Goal: Task Accomplishment & Management: Complete application form

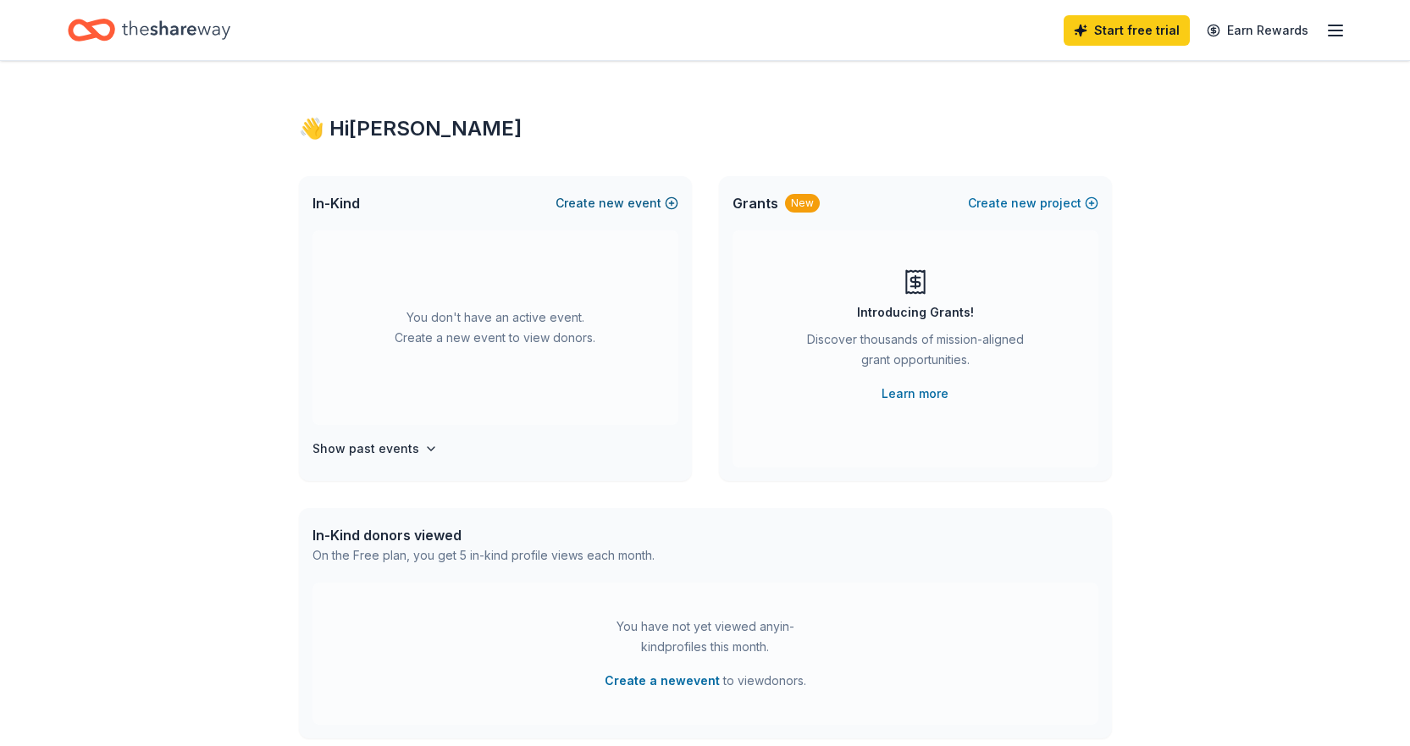
click at [635, 203] on button "Create new event" at bounding box center [616, 203] width 123 height 20
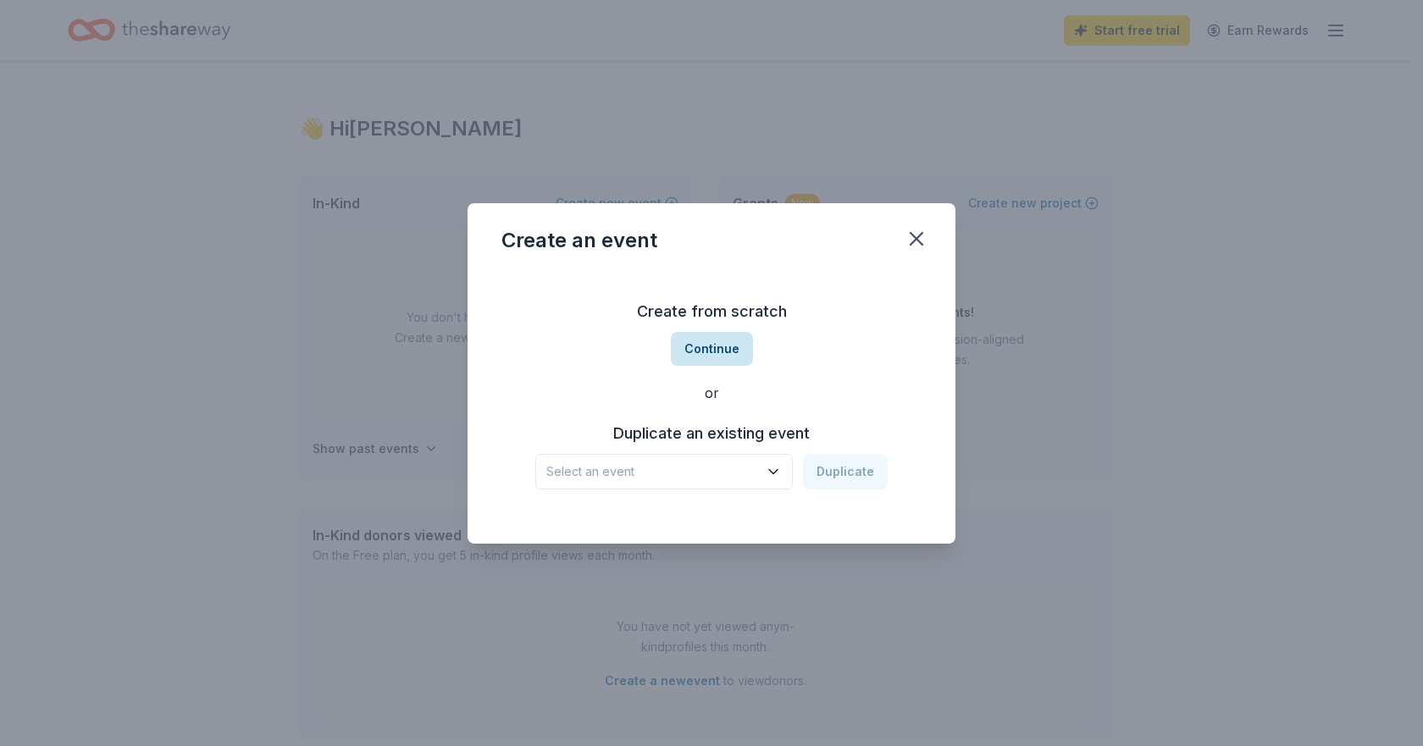
click at [710, 363] on button "Continue" at bounding box center [712, 349] width 82 height 34
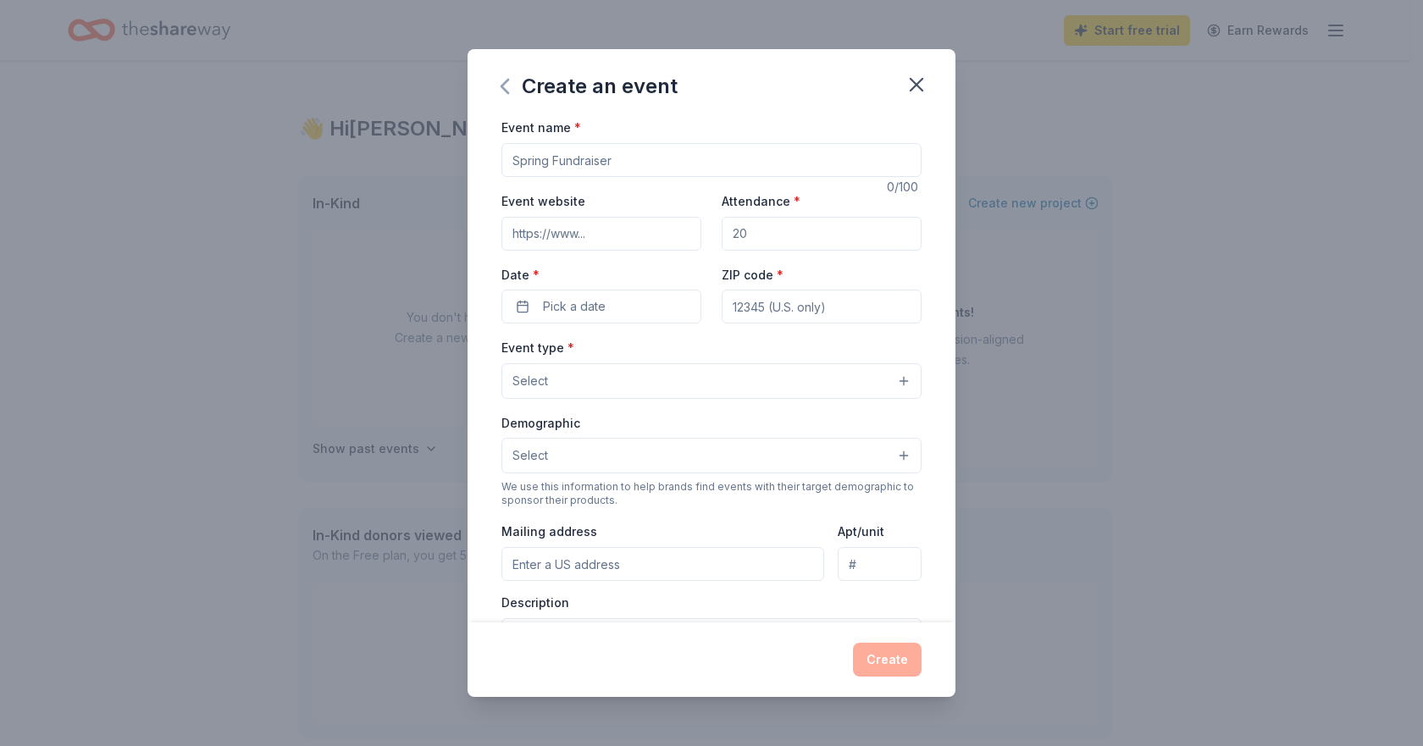
click at [514, 91] on icon "button" at bounding box center [504, 86] width 27 height 27
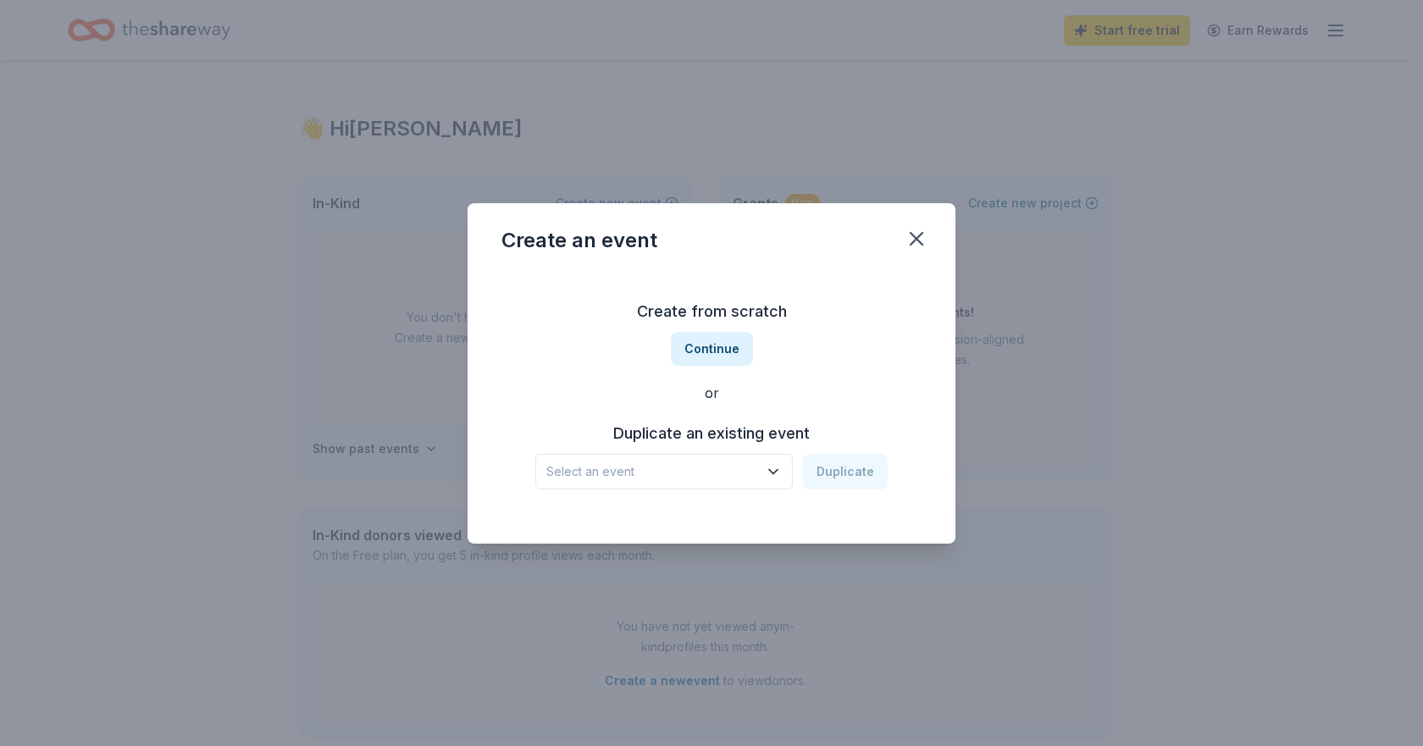
click at [772, 467] on icon "button" at bounding box center [773, 471] width 17 height 17
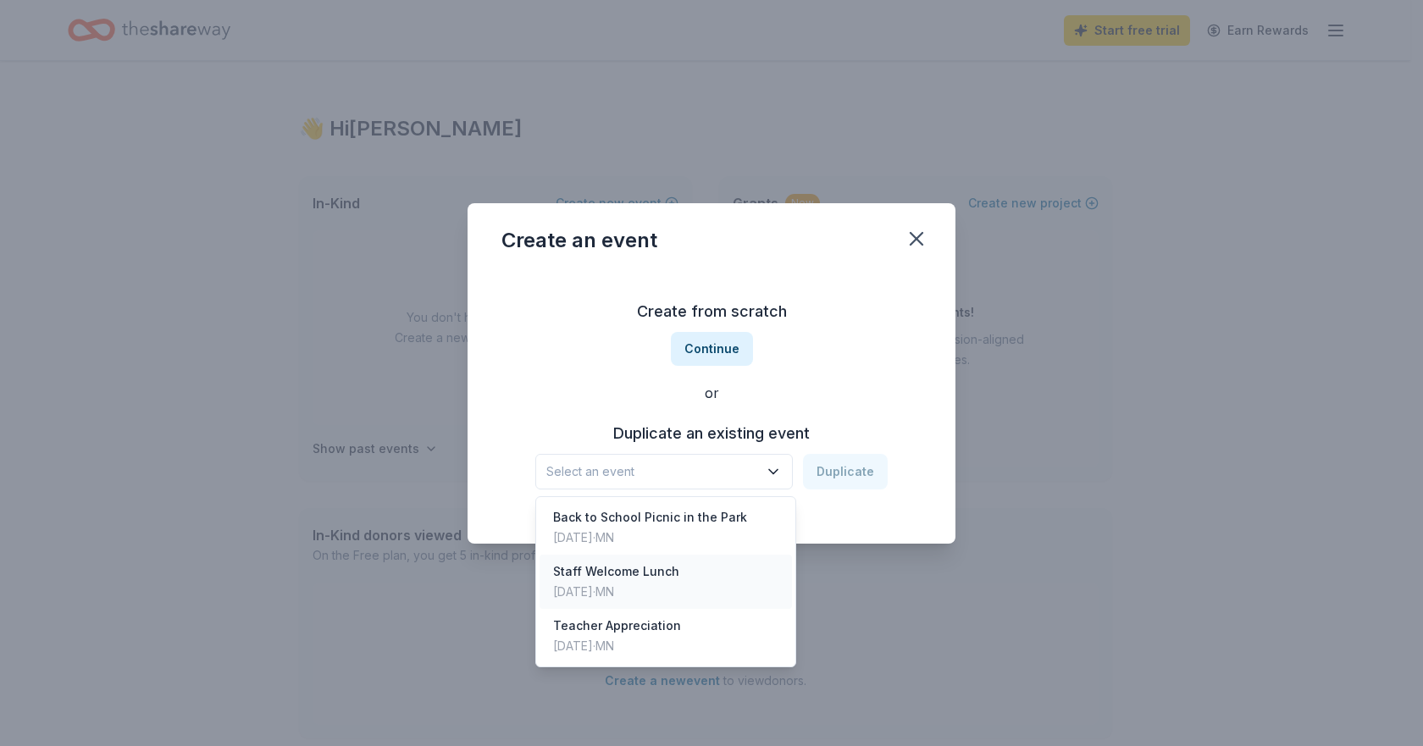
click at [676, 586] on div "Staff Welcome Lunch [DATE] · [GEOGRAPHIC_DATA]" at bounding box center [665, 582] width 252 height 54
click at [771, 472] on icon "button" at bounding box center [773, 471] width 17 height 17
click at [699, 577] on div "Staff Welcome Lunch Aug 27, 2025 · MN" at bounding box center [665, 582] width 252 height 54
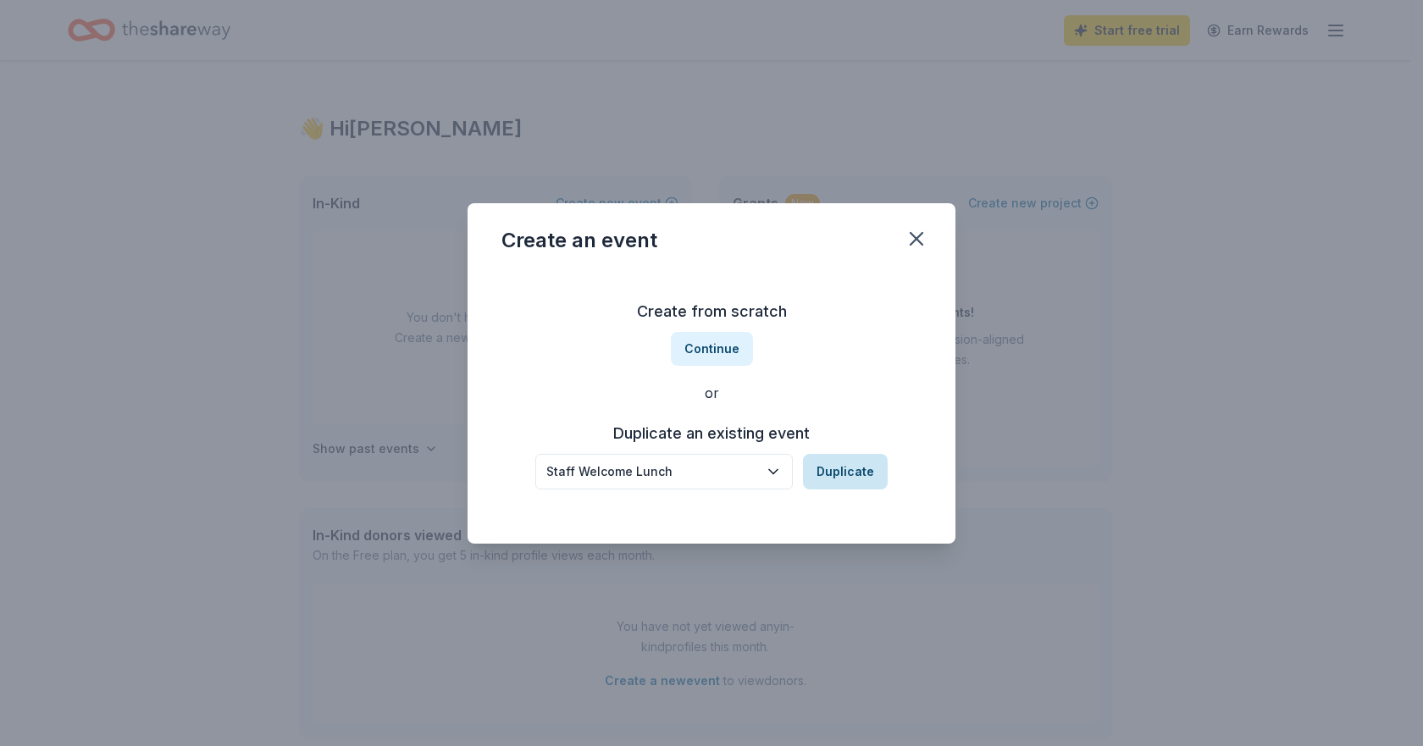
click at [862, 464] on button "Duplicate" at bounding box center [845, 472] width 85 height 36
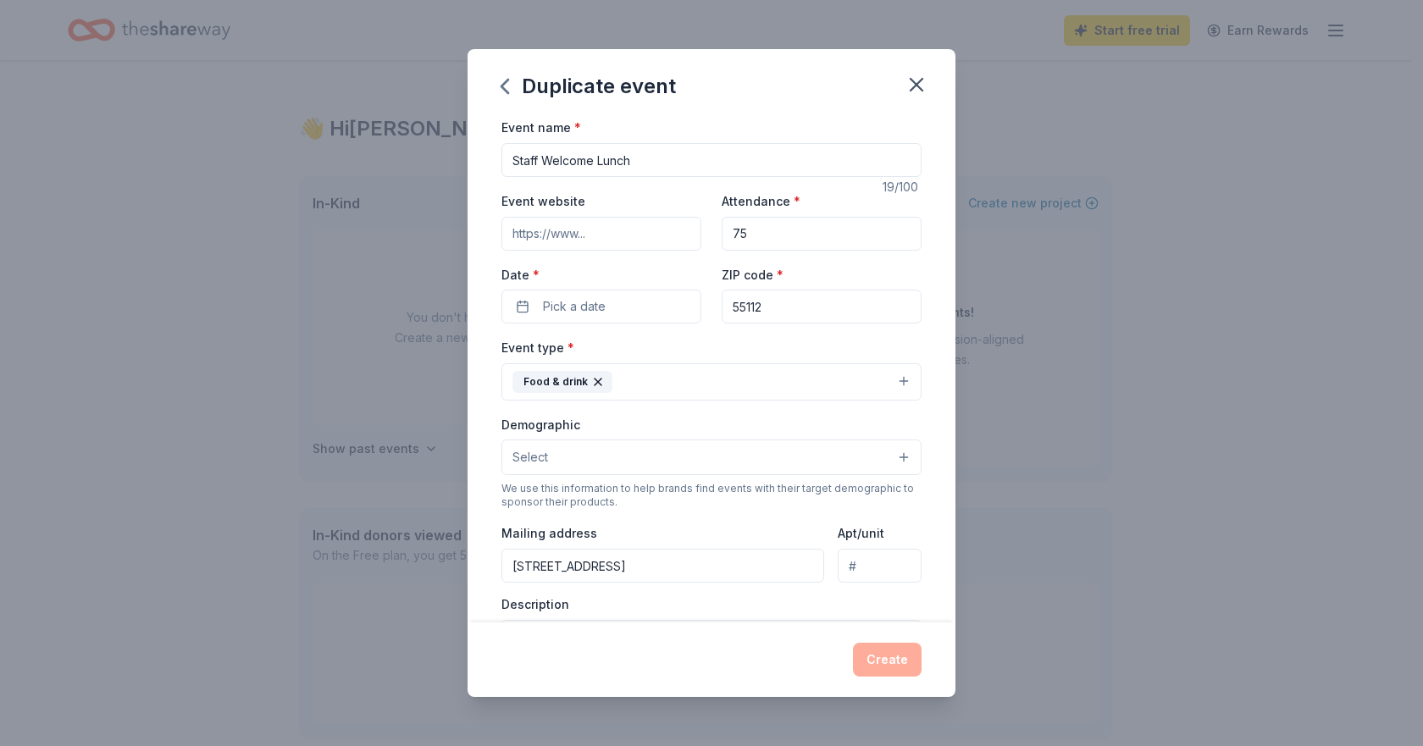
click at [754, 240] on input "75" at bounding box center [821, 234] width 200 height 34
type input "7"
type input "55"
drag, startPoint x: 660, startPoint y: 165, endPoint x: 545, endPoint y: 162, distance: 114.4
click at [545, 162] on input "Staff Welcome Lunch" at bounding box center [711, 160] width 420 height 34
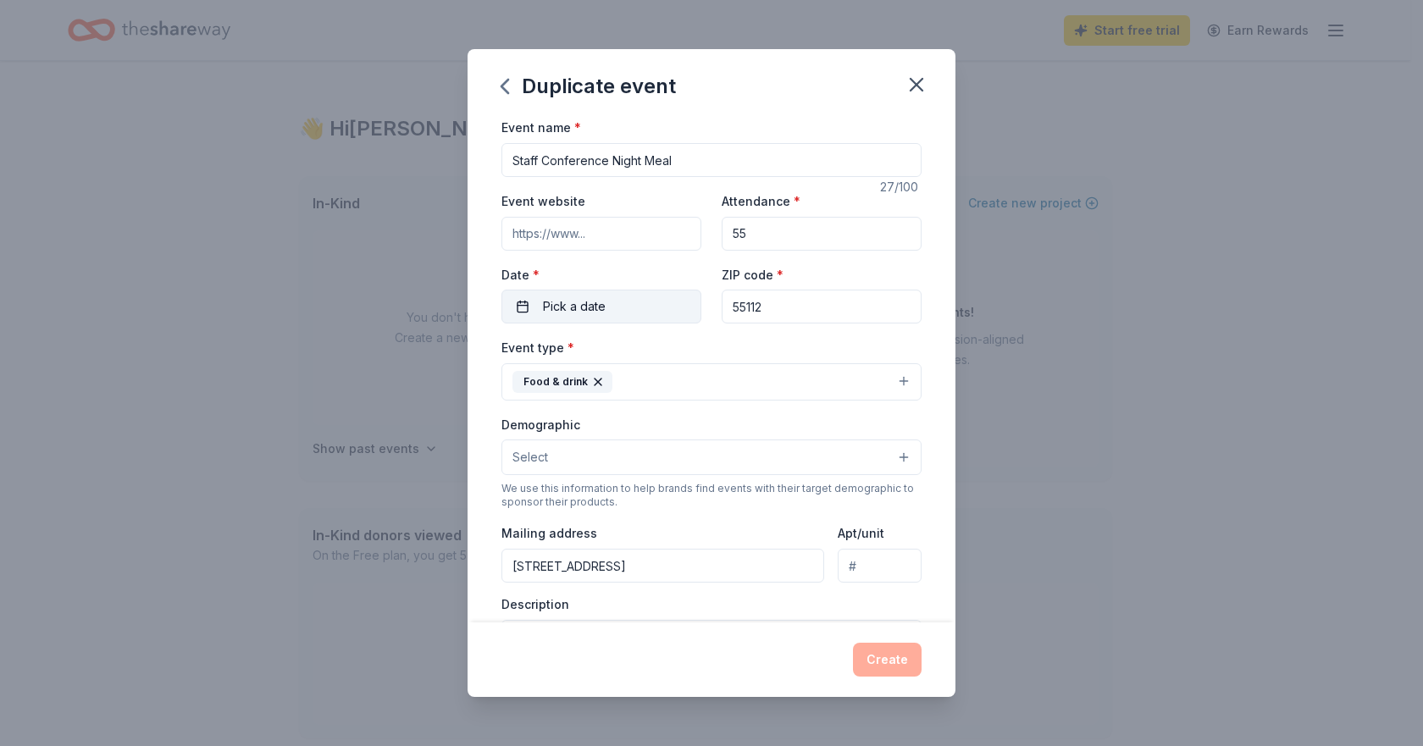
type input "Staff Conference Night Meal"
click at [612, 296] on button "Pick a date" at bounding box center [601, 307] width 200 height 34
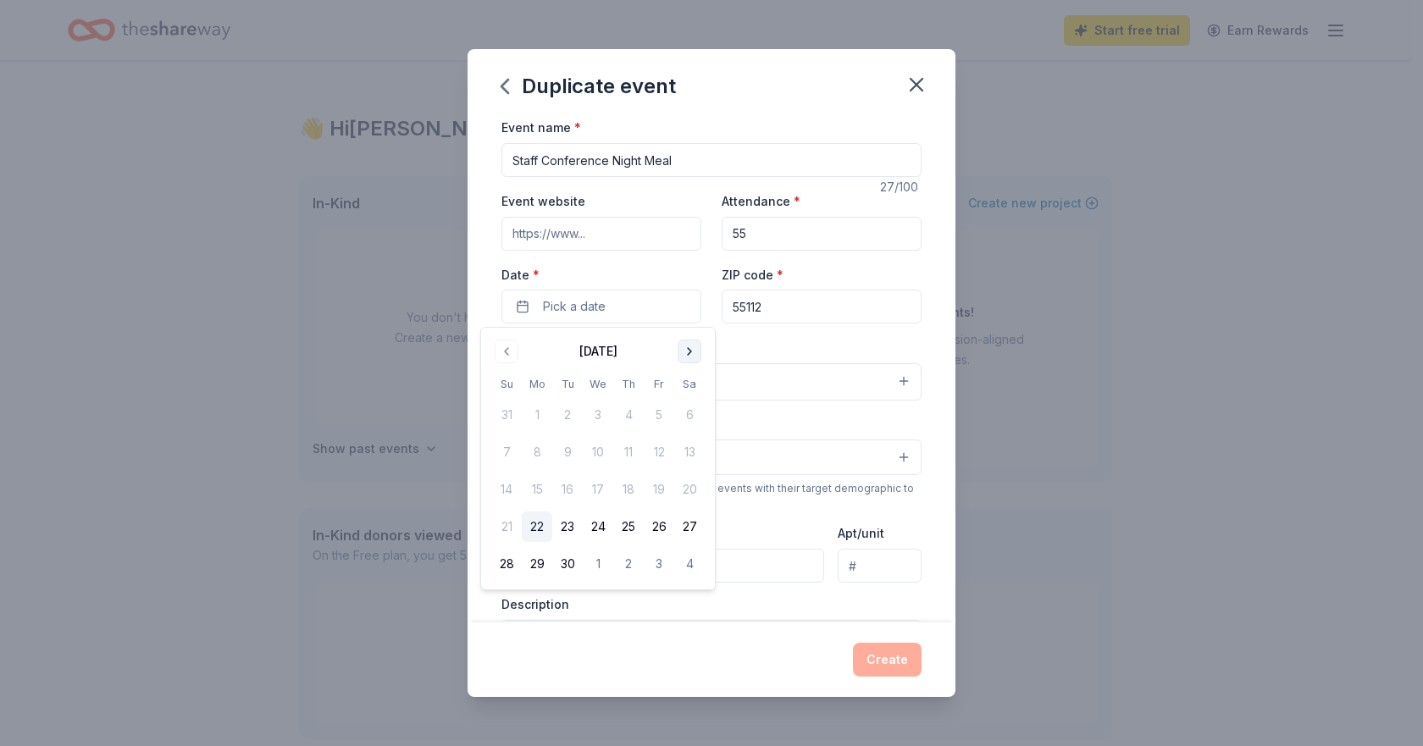
click at [693, 362] on button "Go to next month" at bounding box center [689, 352] width 24 height 24
click at [570, 484] on button "14" at bounding box center [567, 489] width 30 height 30
click at [753, 342] on div "Event type * Food & drink" at bounding box center [711, 369] width 420 height 64
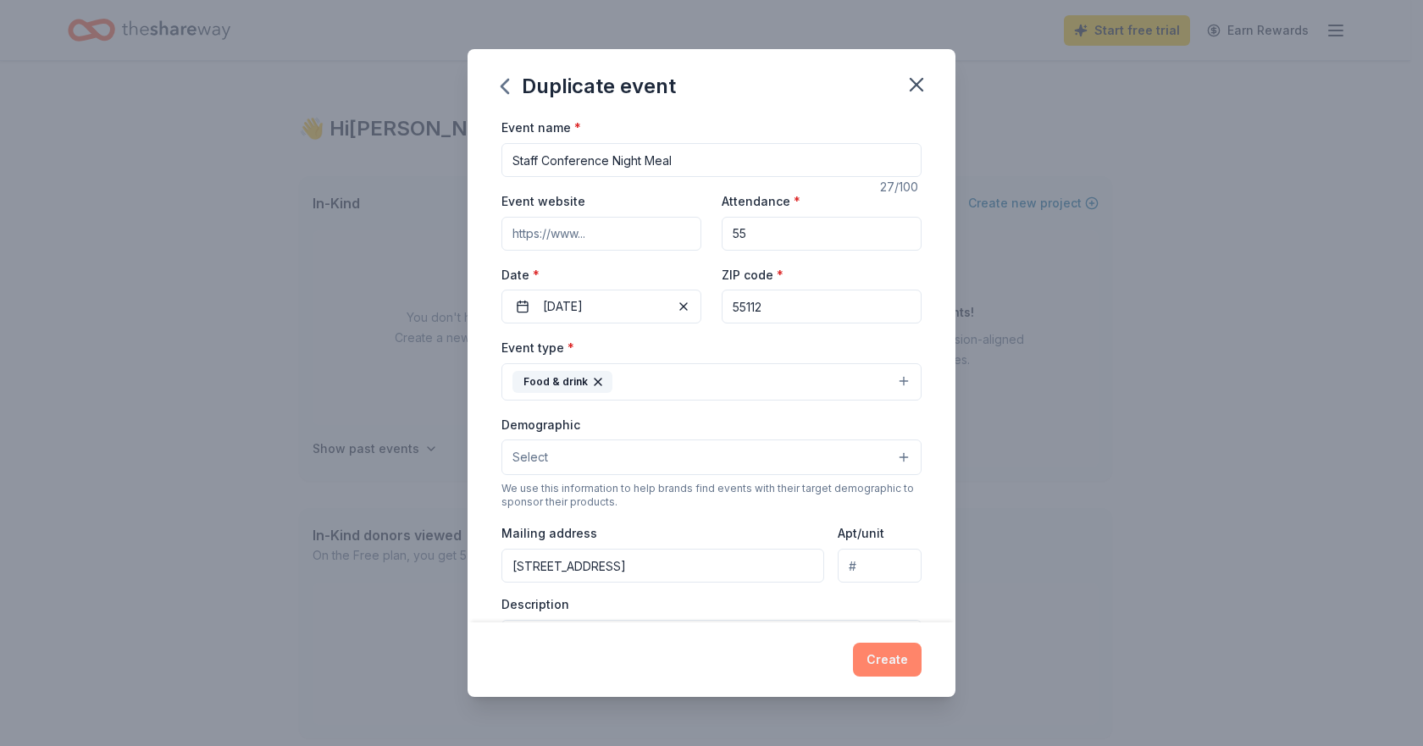
click at [891, 660] on button "Create" at bounding box center [887, 660] width 69 height 34
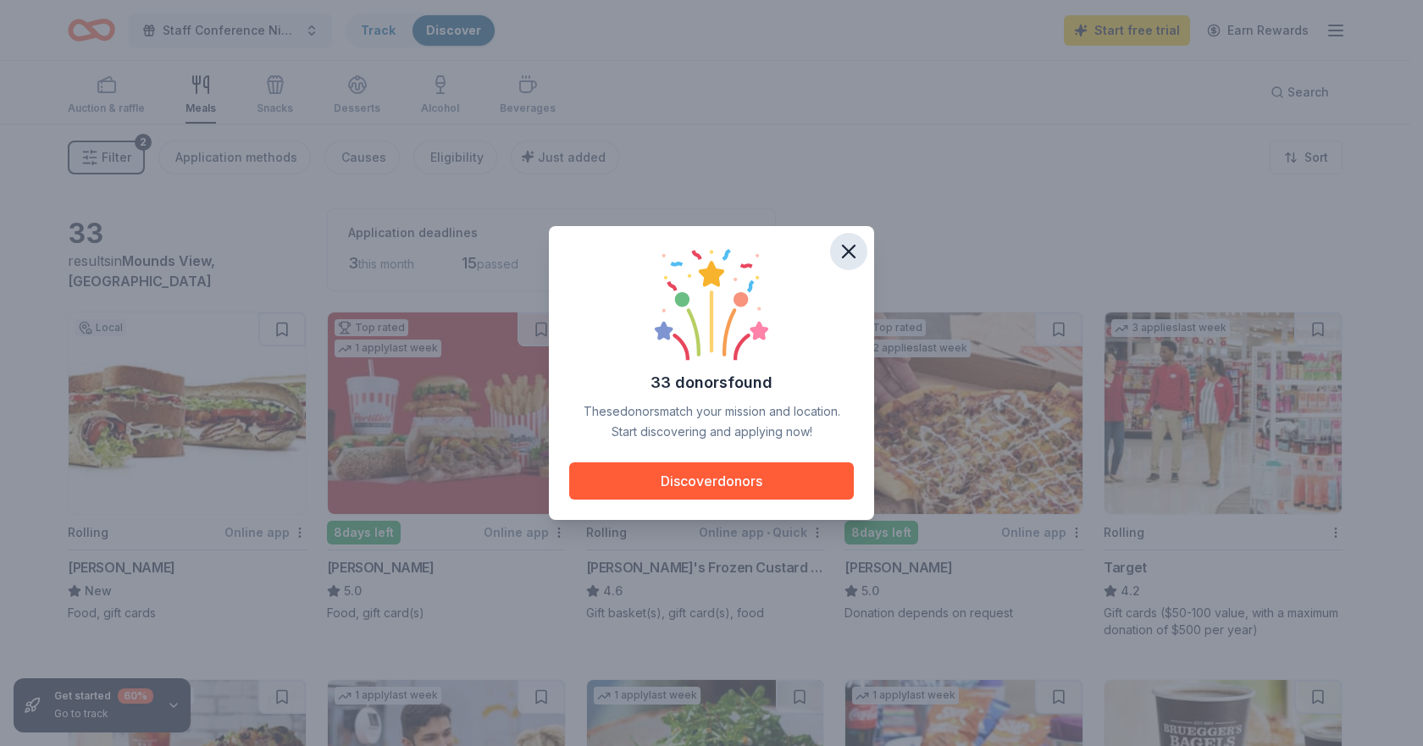
click at [842, 246] on icon "button" at bounding box center [848, 252] width 12 height 12
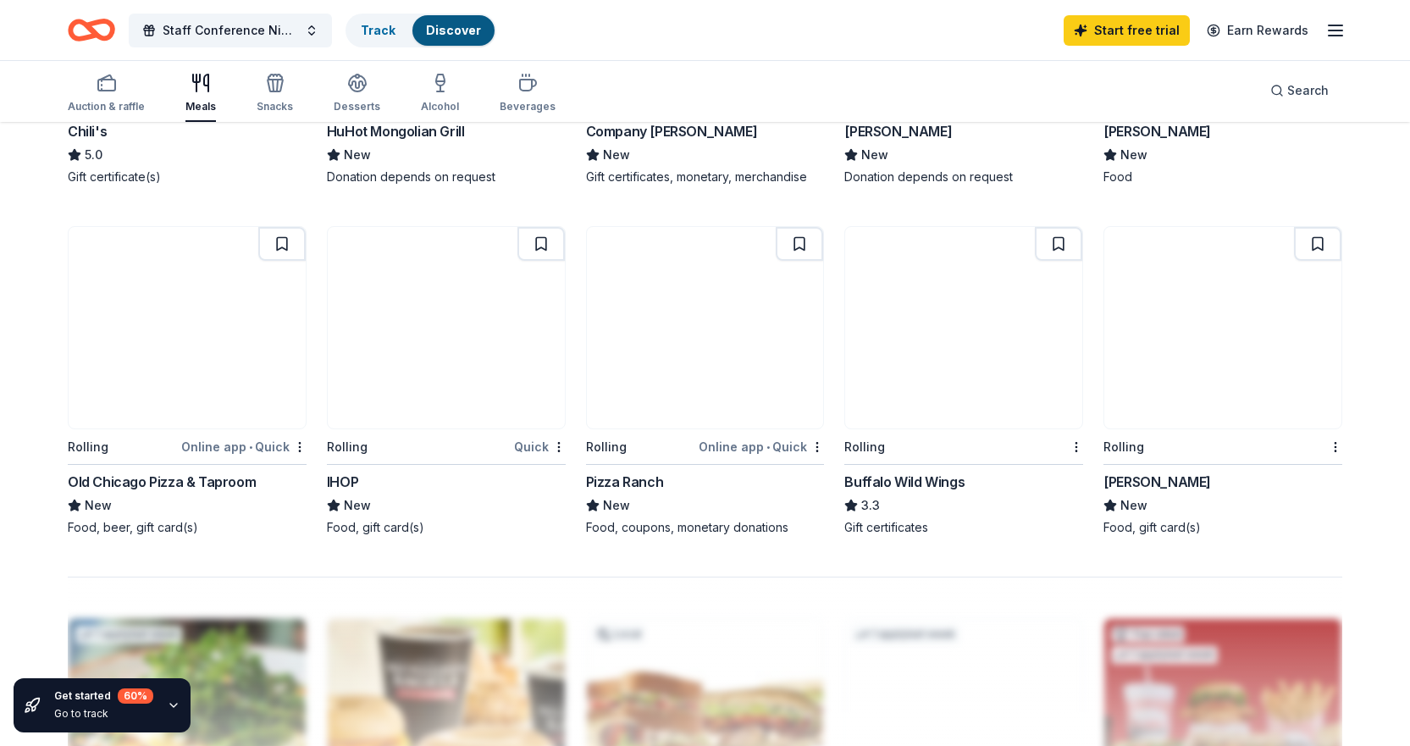
scroll to position [1185, 0]
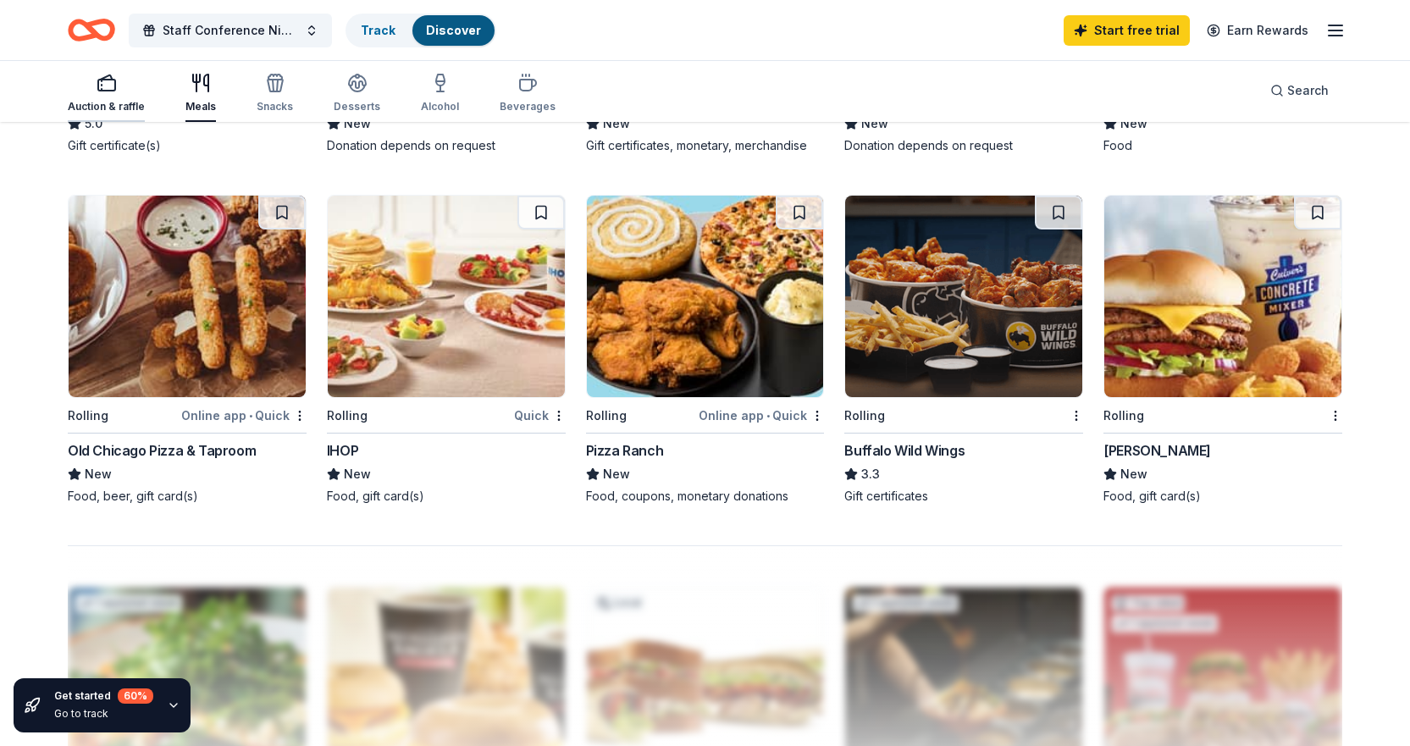
click at [100, 87] on icon "button" at bounding box center [107, 83] width 20 height 20
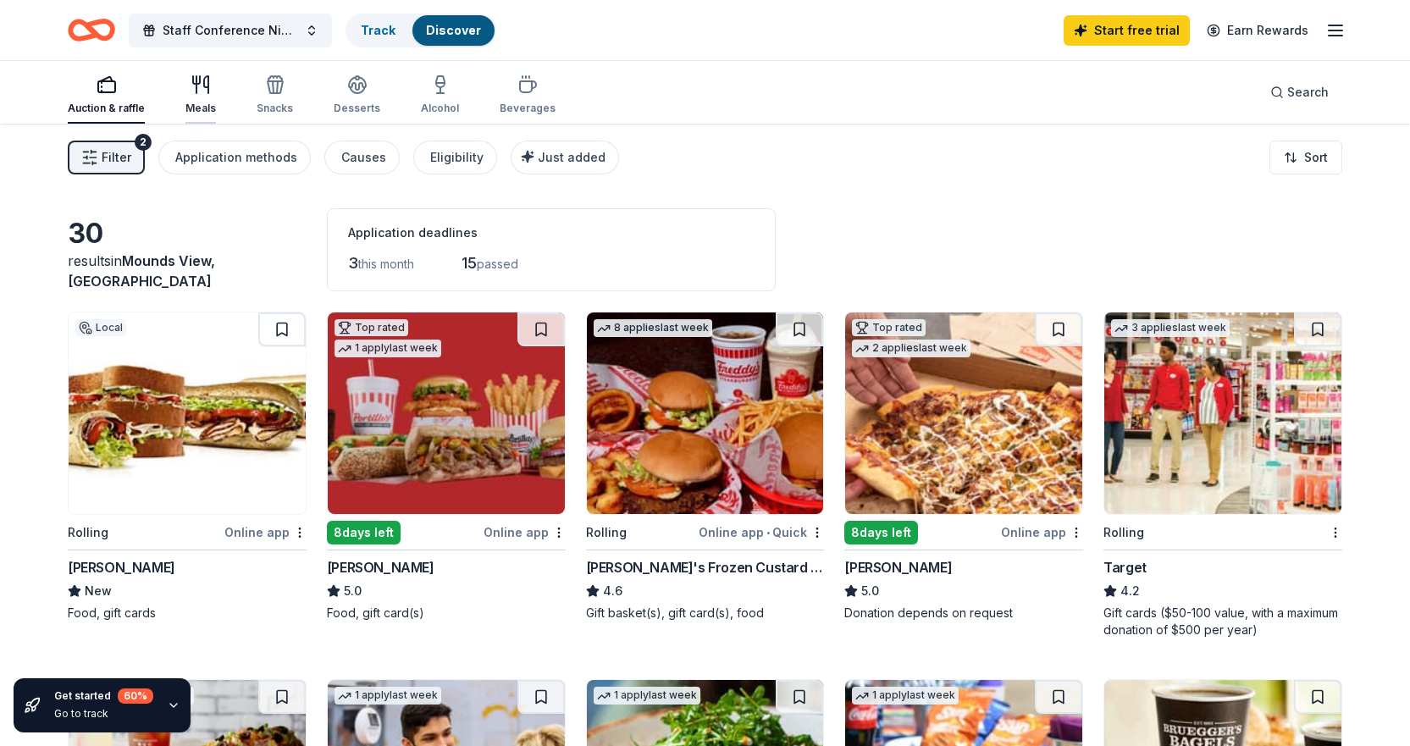
click at [191, 90] on icon "button" at bounding box center [201, 85] width 20 height 20
click at [196, 98] on div "Meals" at bounding box center [200, 95] width 30 height 41
click at [285, 94] on div "button" at bounding box center [275, 85] width 36 height 20
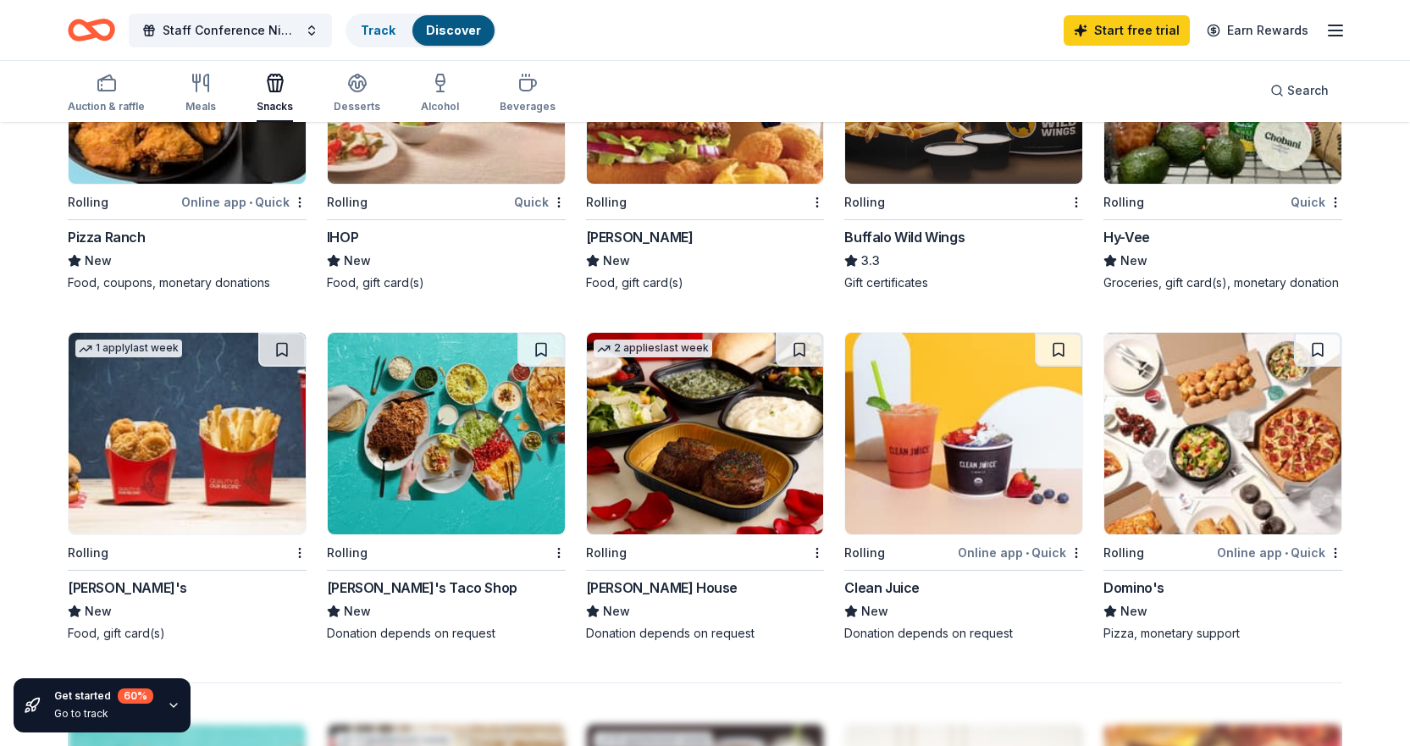
scroll to position [1101, 0]
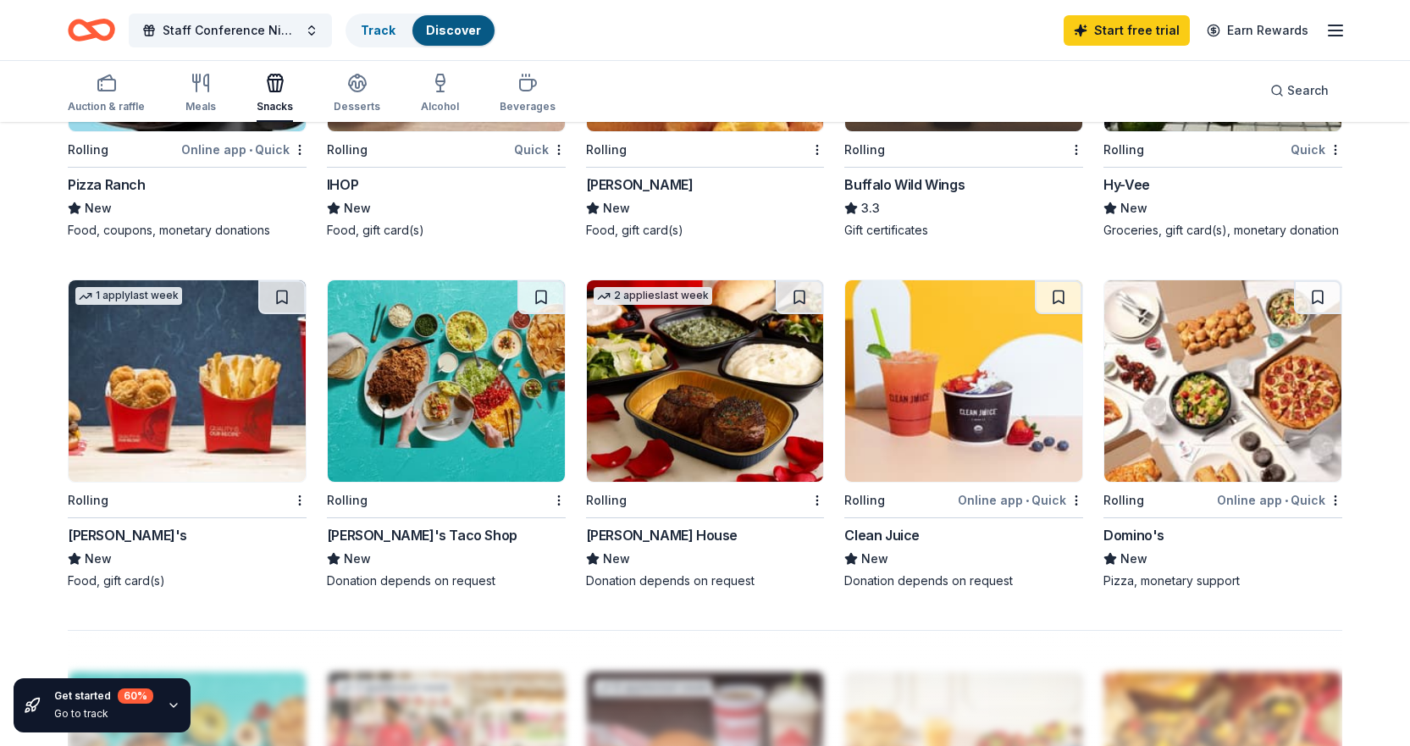
click at [76, 533] on div "[PERSON_NAME]'s" at bounding box center [127, 535] width 119 height 20
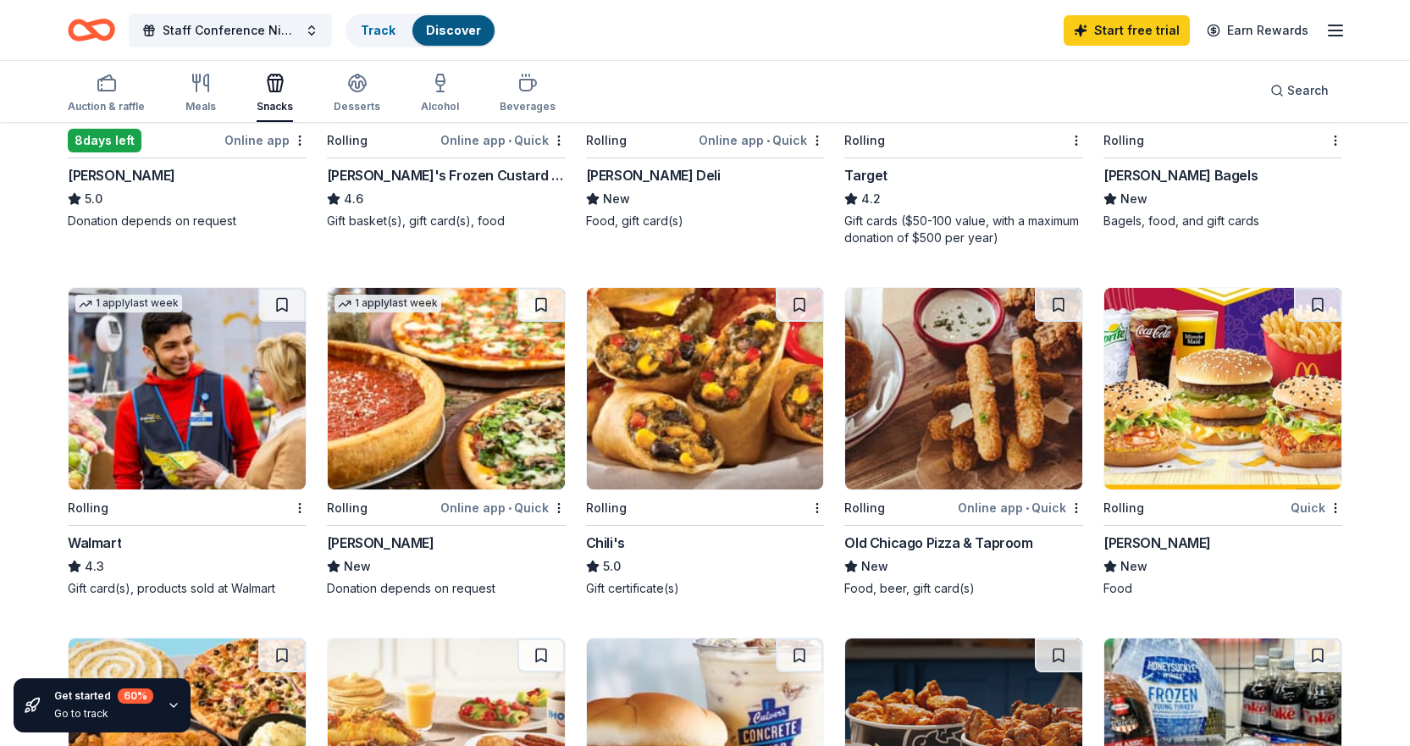
scroll to position [0, 0]
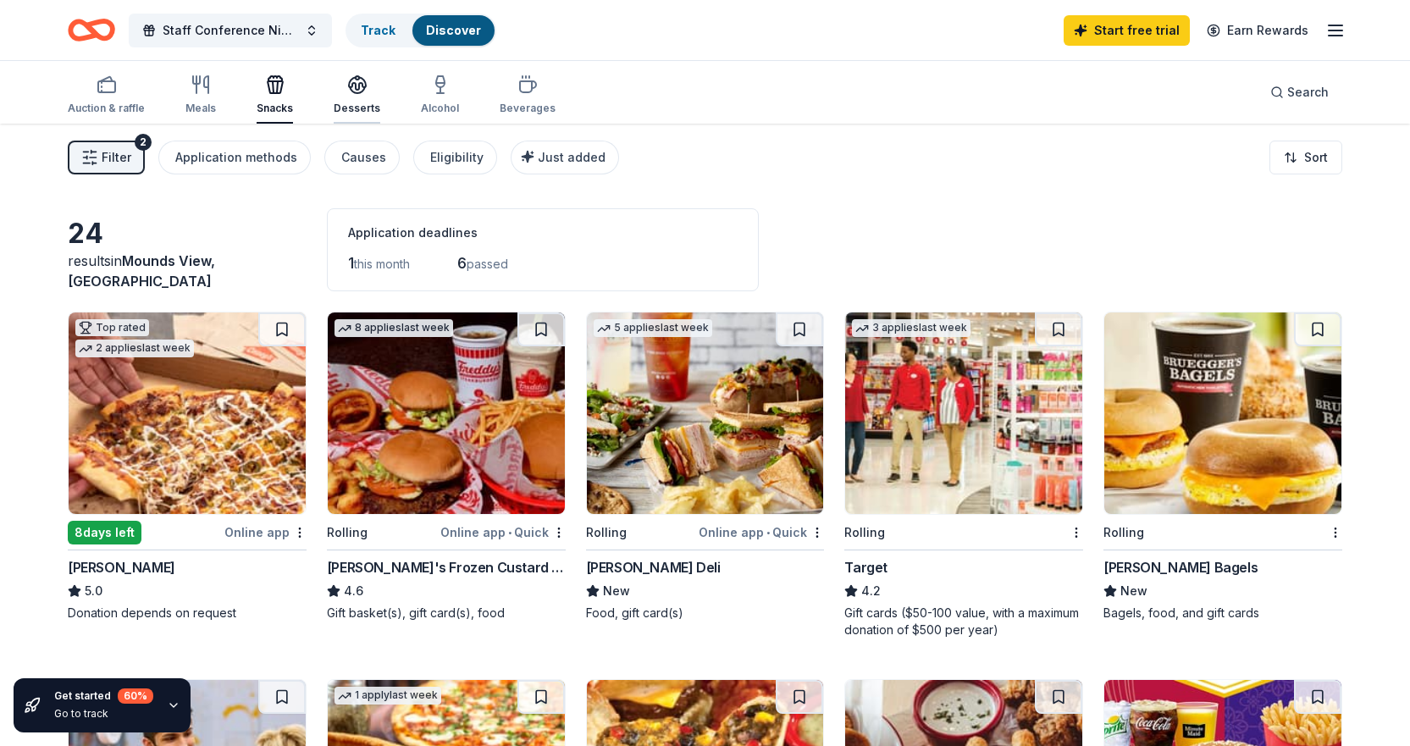
click at [351, 88] on icon "button" at bounding box center [357, 83] width 17 height 13
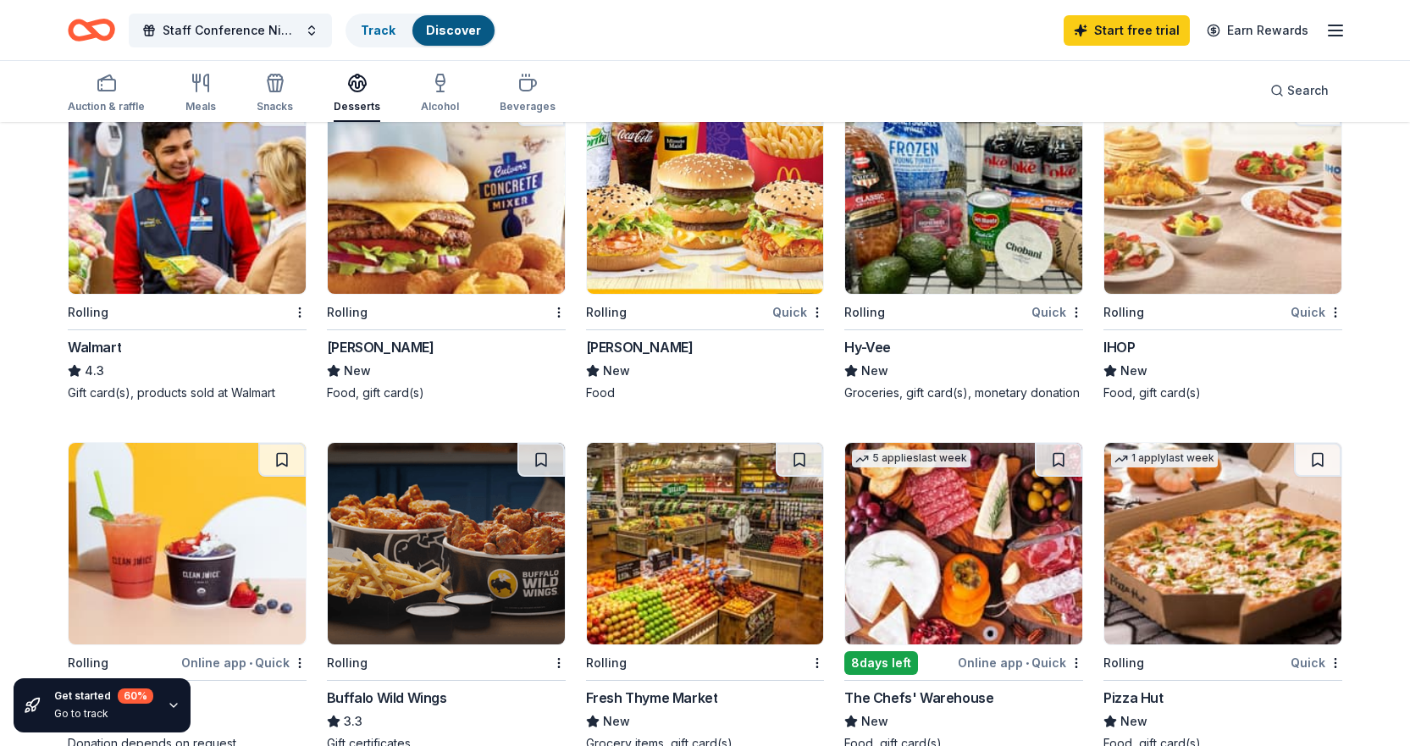
scroll to position [847, 0]
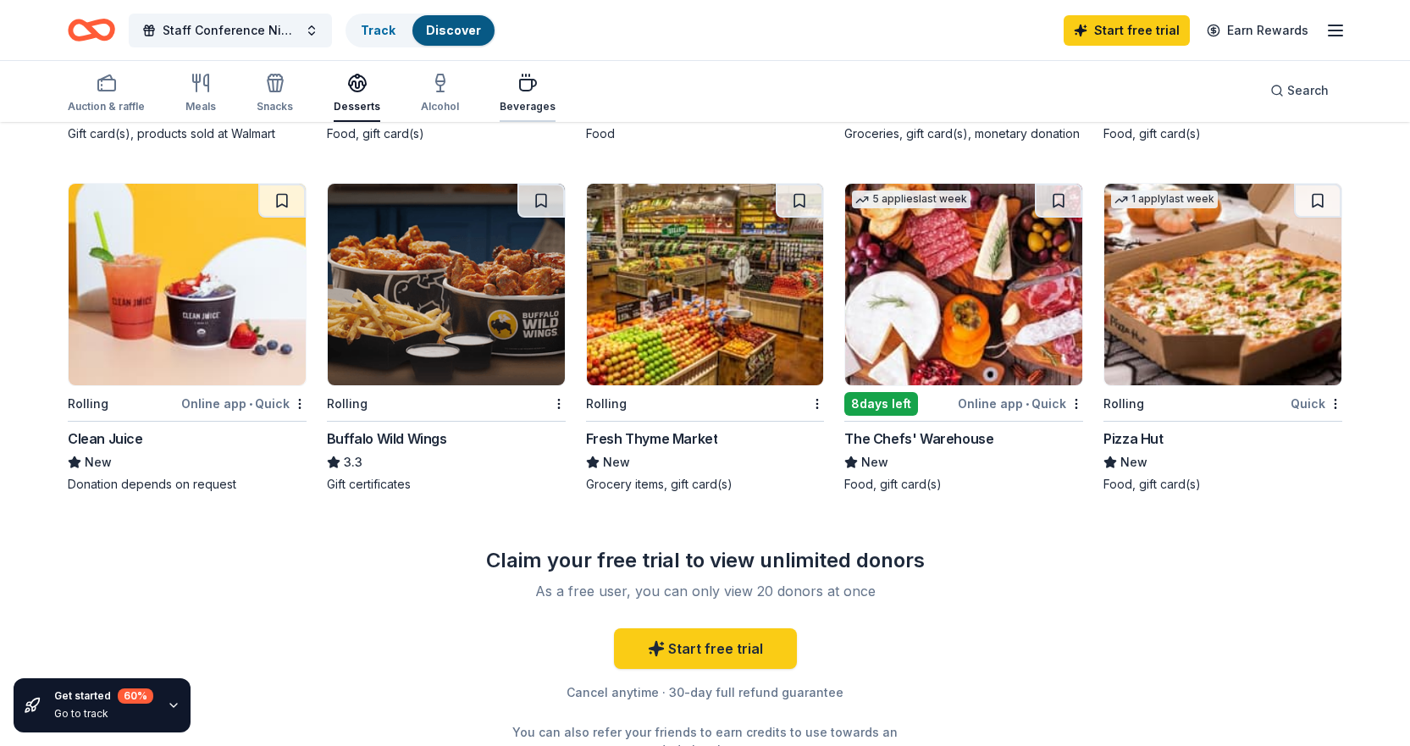
click at [508, 99] on div "Beverages" at bounding box center [528, 93] width 56 height 41
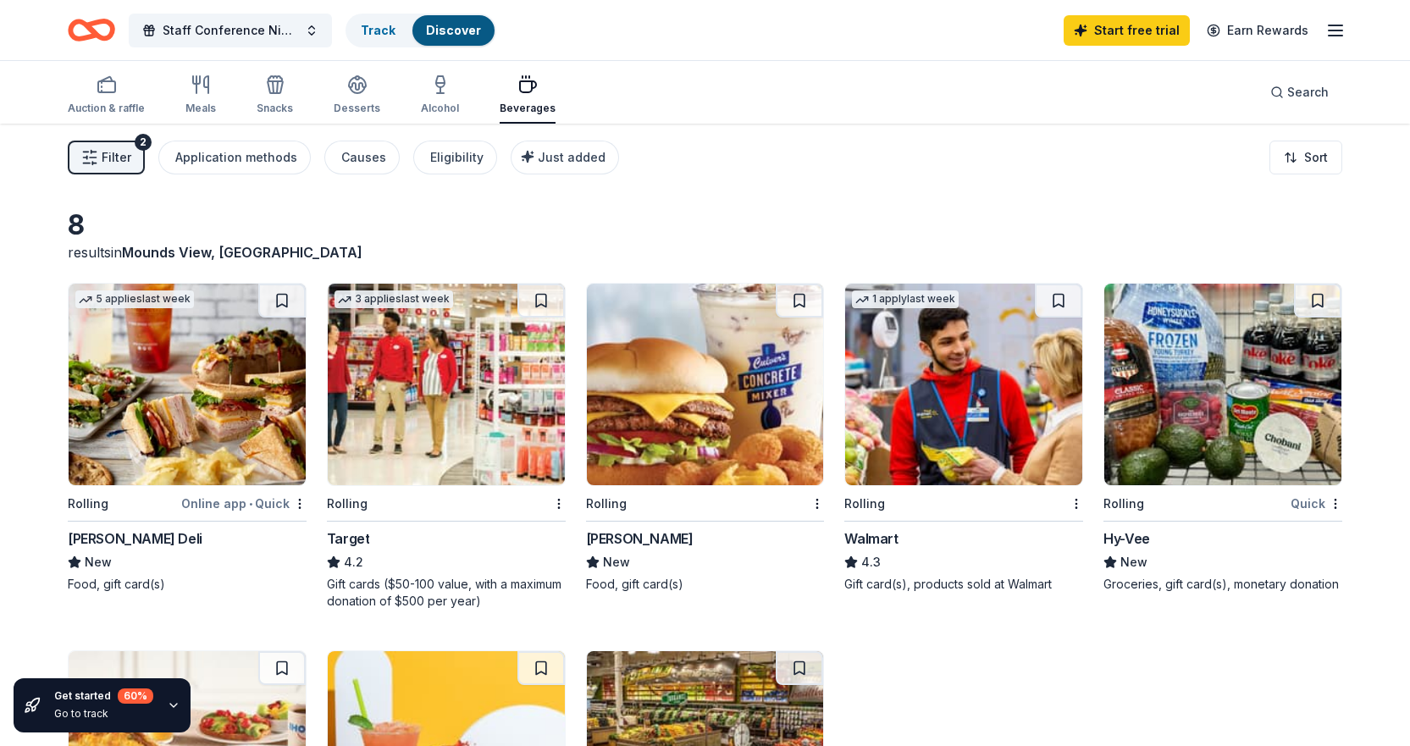
click at [131, 158] on button "Filter 2" at bounding box center [106, 158] width 77 height 34
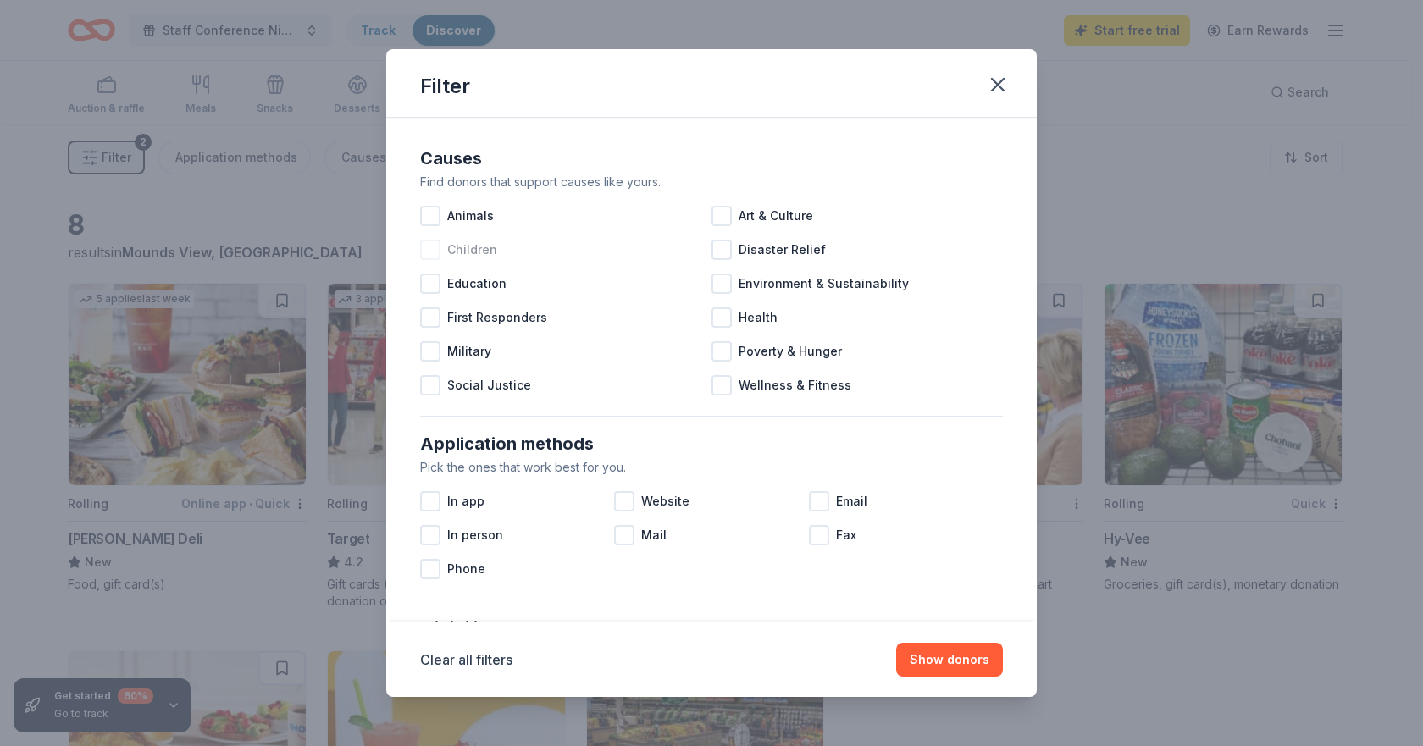
click at [427, 247] on div at bounding box center [430, 250] width 20 height 20
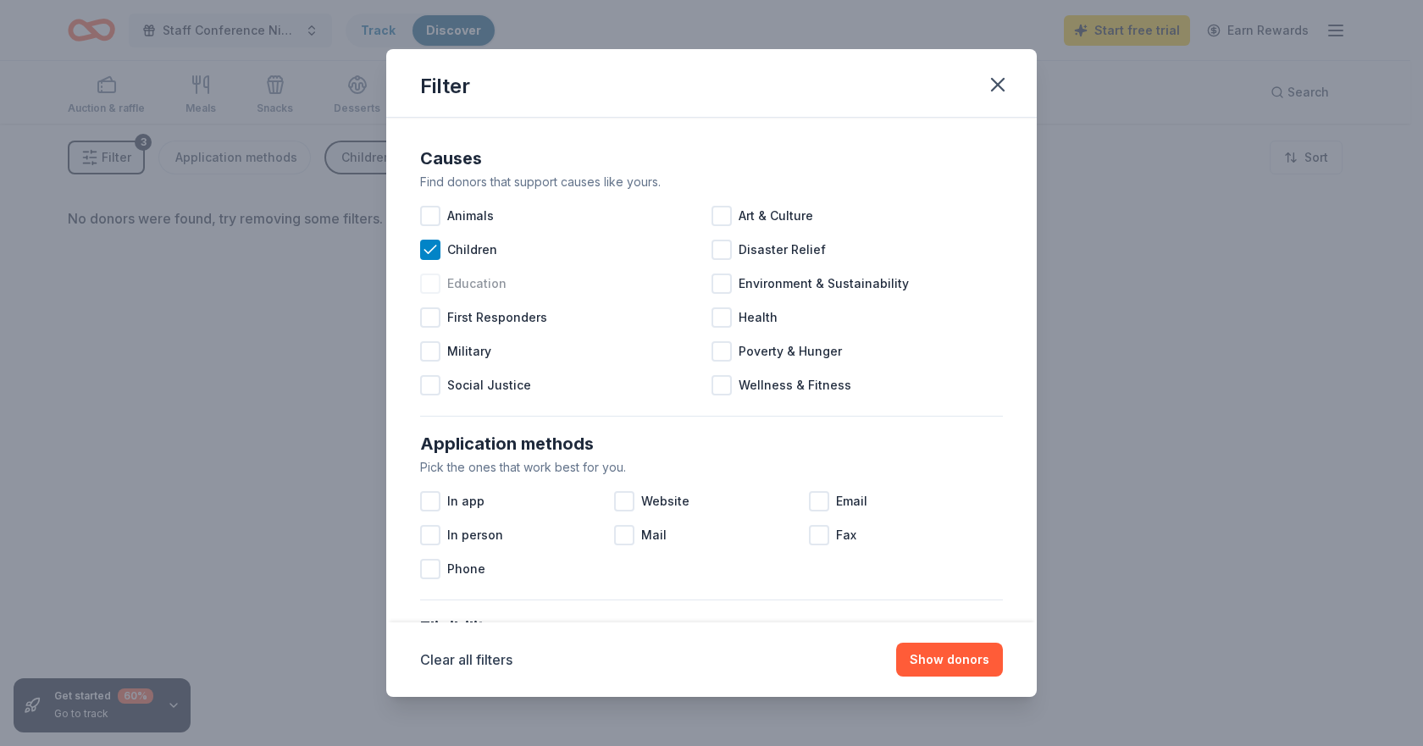
click at [423, 272] on div "Education" at bounding box center [565, 284] width 291 height 34
click at [437, 246] on icon at bounding box center [430, 249] width 17 height 17
click at [934, 657] on button "Show donors" at bounding box center [949, 660] width 107 height 34
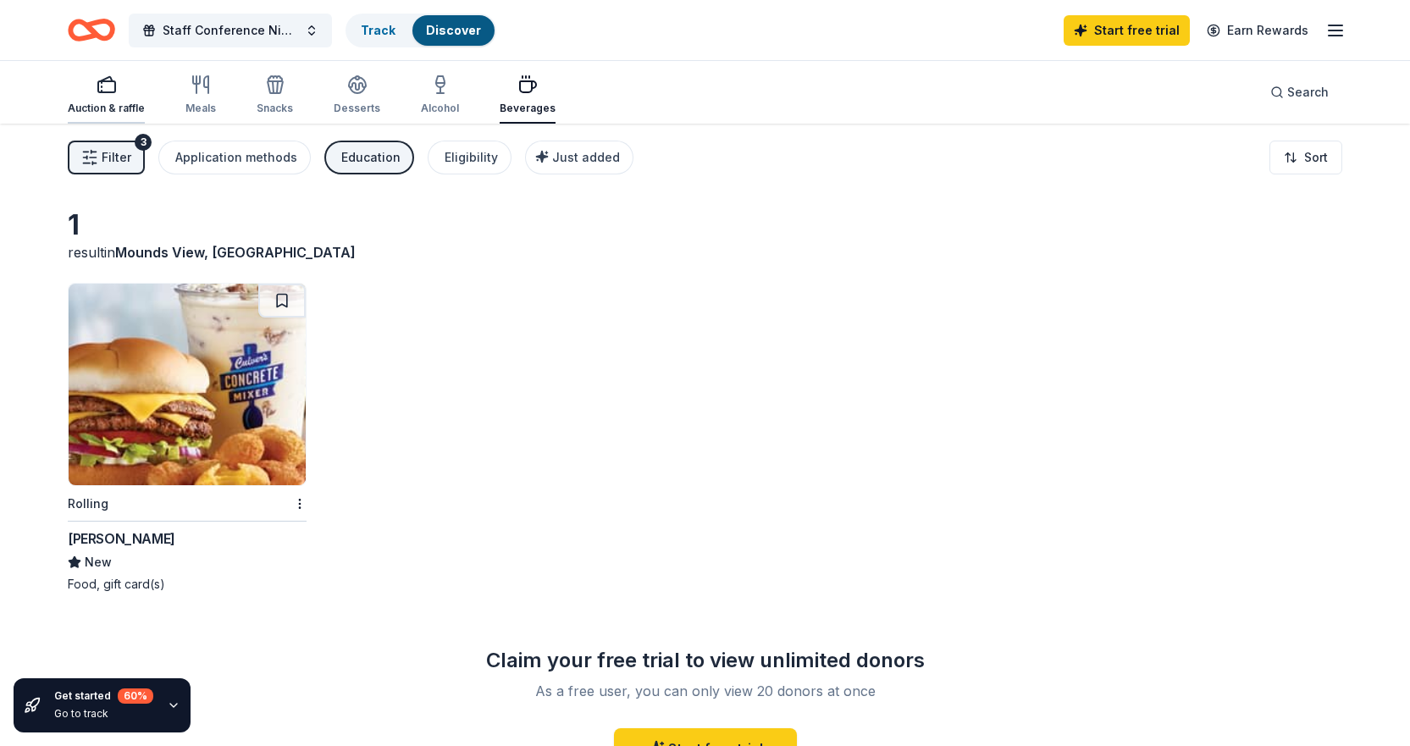
click at [106, 87] on icon "button" at bounding box center [107, 85] width 20 height 20
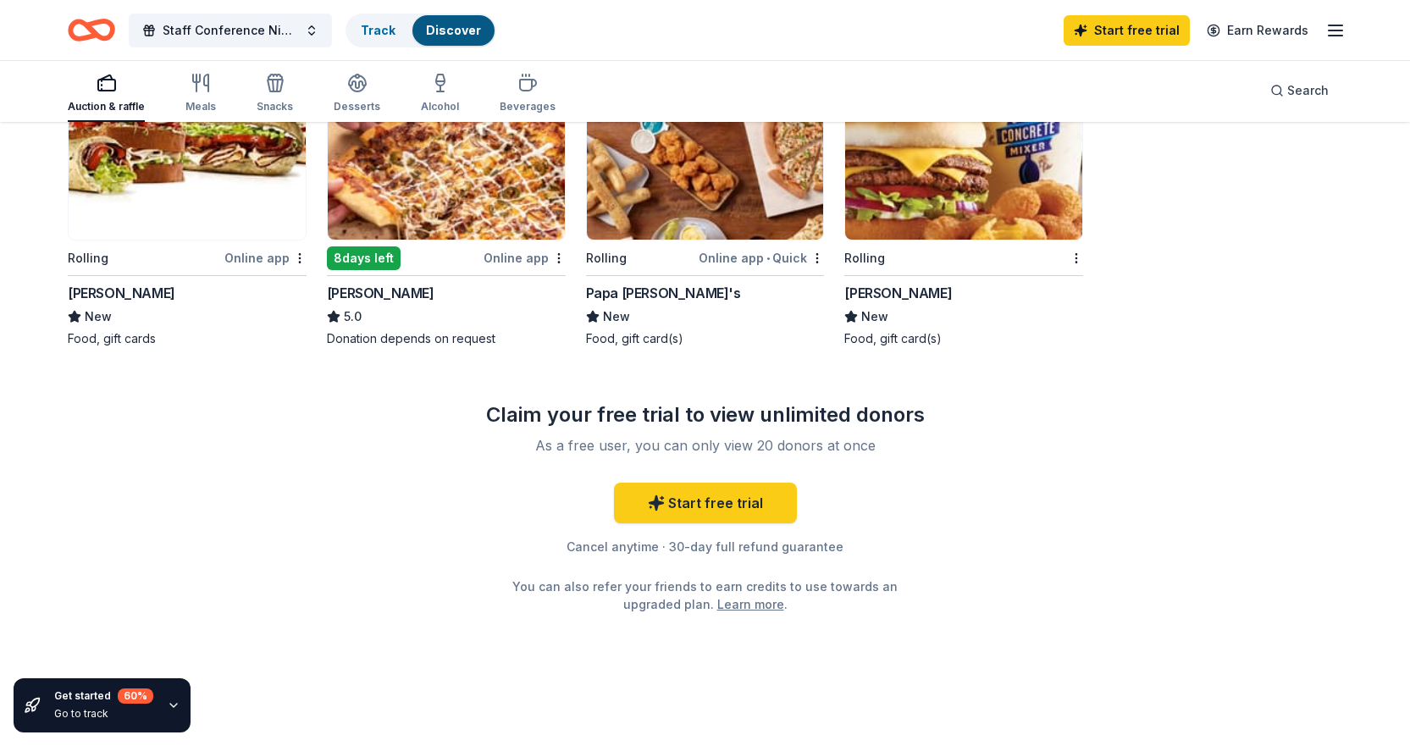
scroll to position [284, 0]
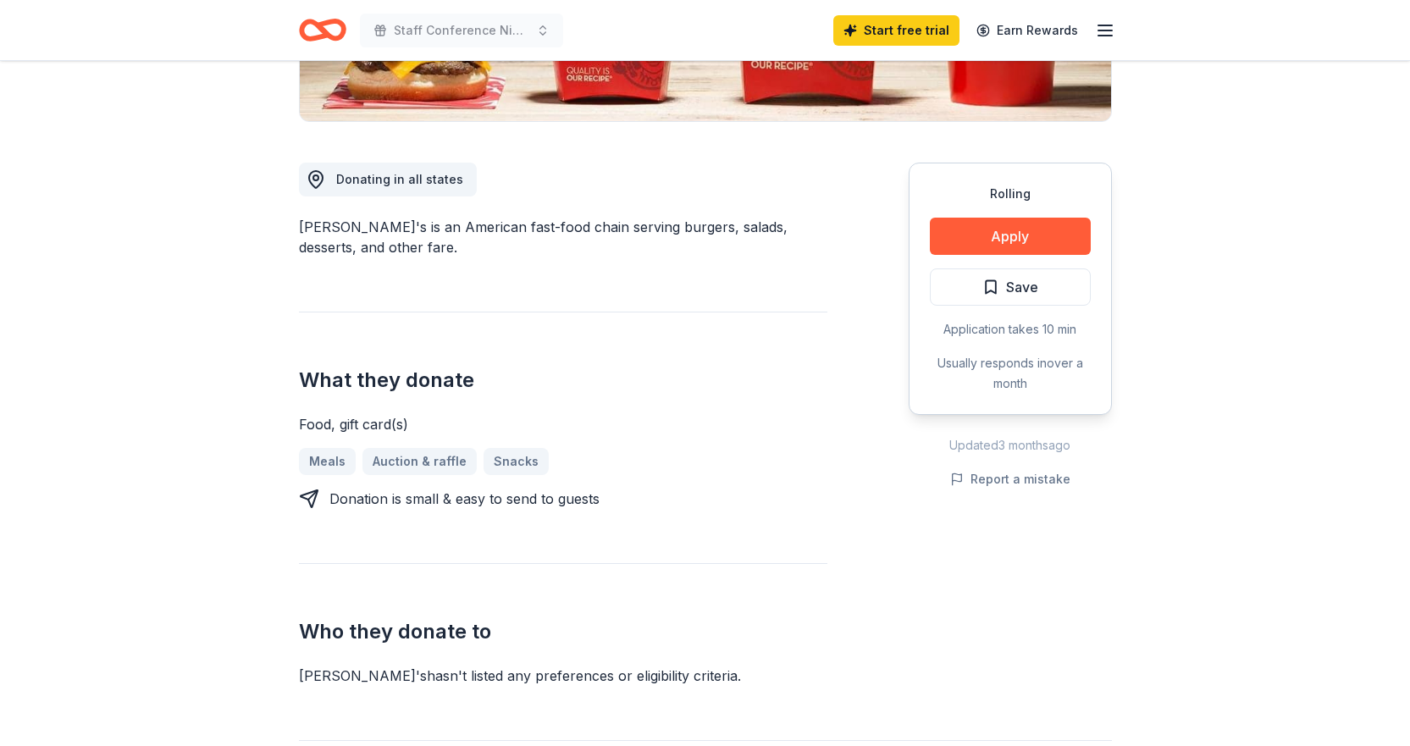
scroll to position [423, 0]
